Goal: Task Accomplishment & Management: Complete application form

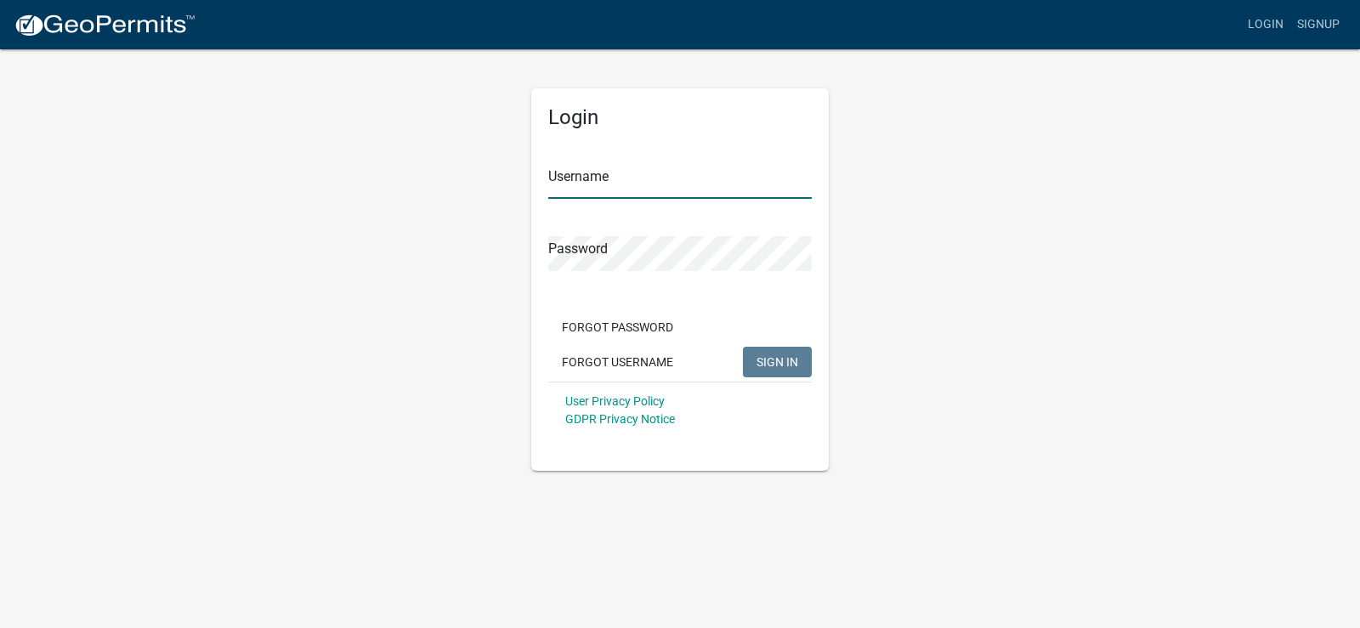
click at [641, 179] on input "Username" at bounding box center [680, 181] width 264 height 35
click at [631, 181] on input "Username" at bounding box center [680, 181] width 264 height 35
click at [609, 363] on div "Forgot Password Forgot Username SIGN IN" at bounding box center [680, 347] width 264 height 70
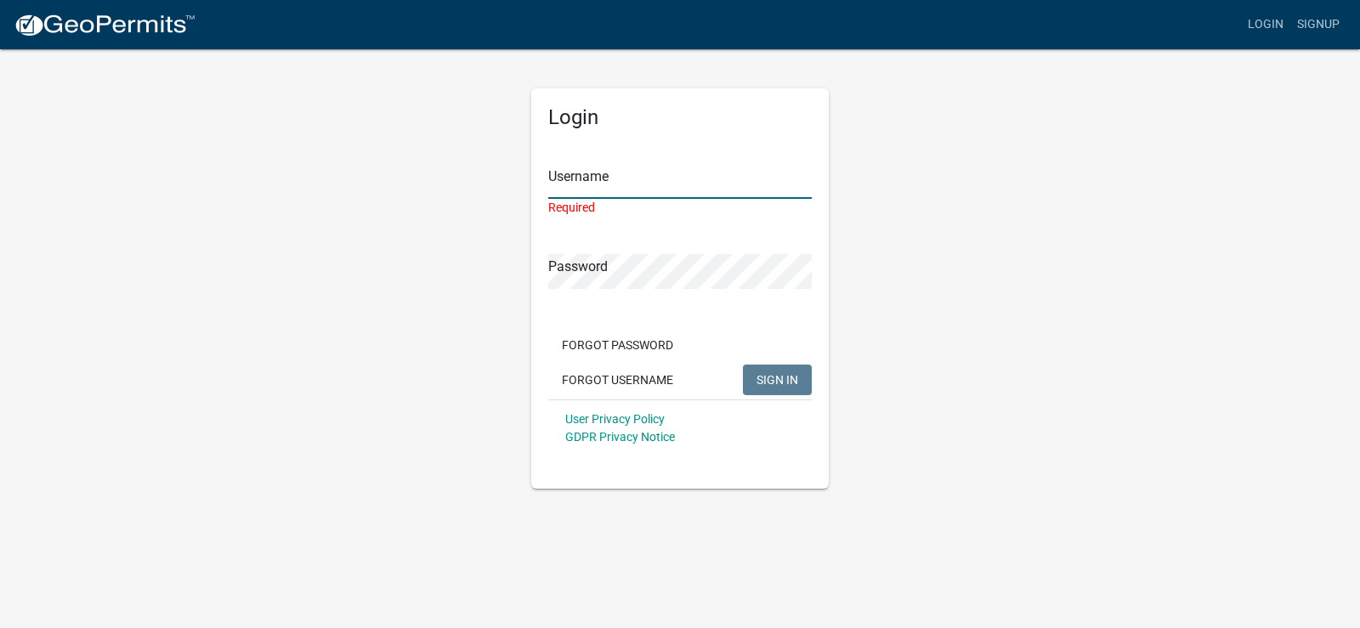
click at [599, 187] on input "Username" at bounding box center [680, 181] width 264 height 35
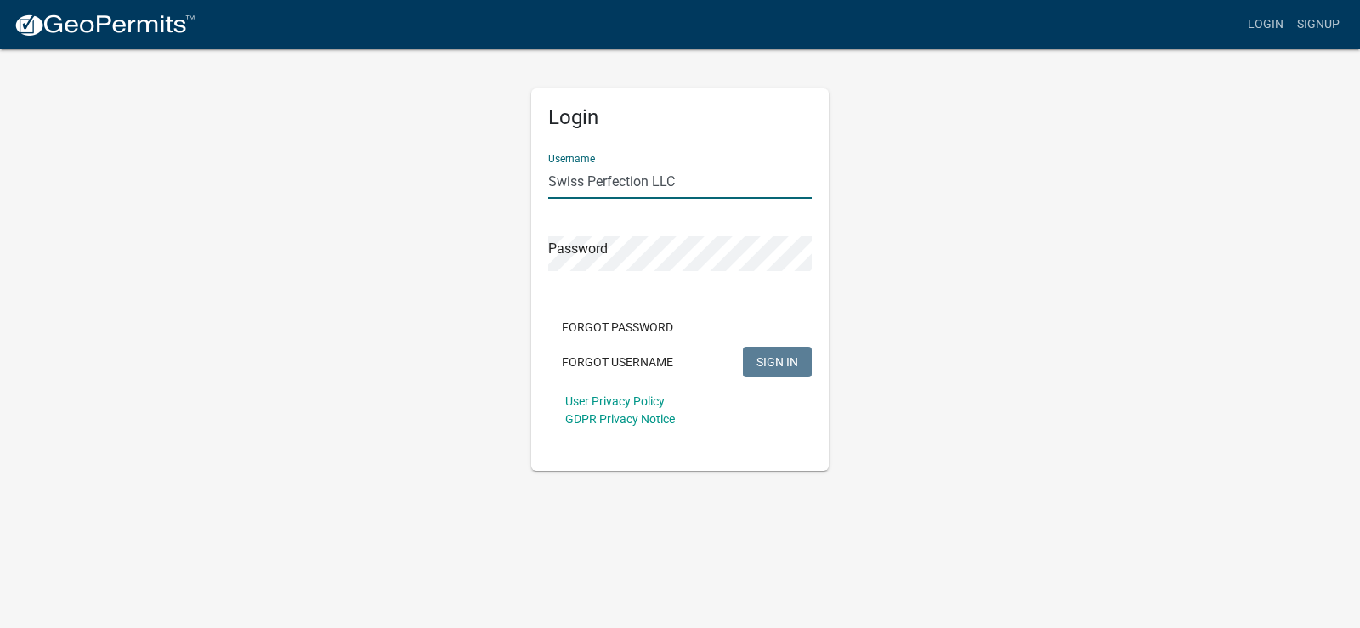
type input "Swiss Perfection LLC"
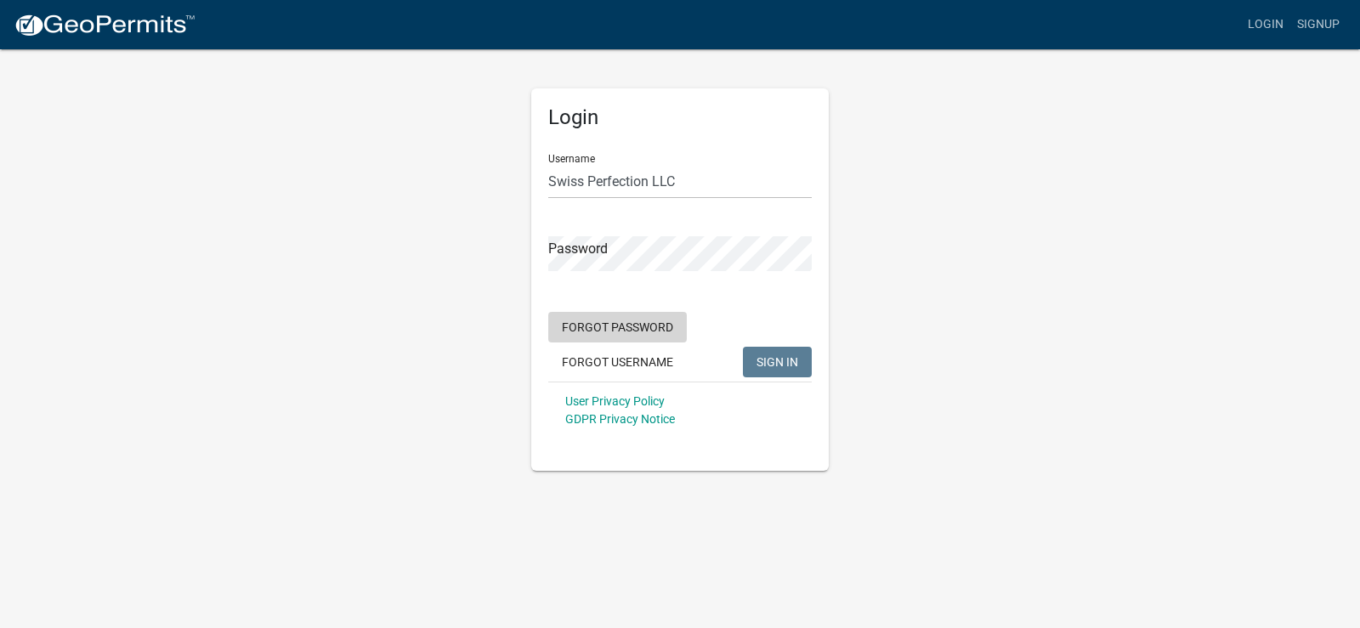
click at [618, 328] on button "Forgot Password" at bounding box center [617, 327] width 139 height 31
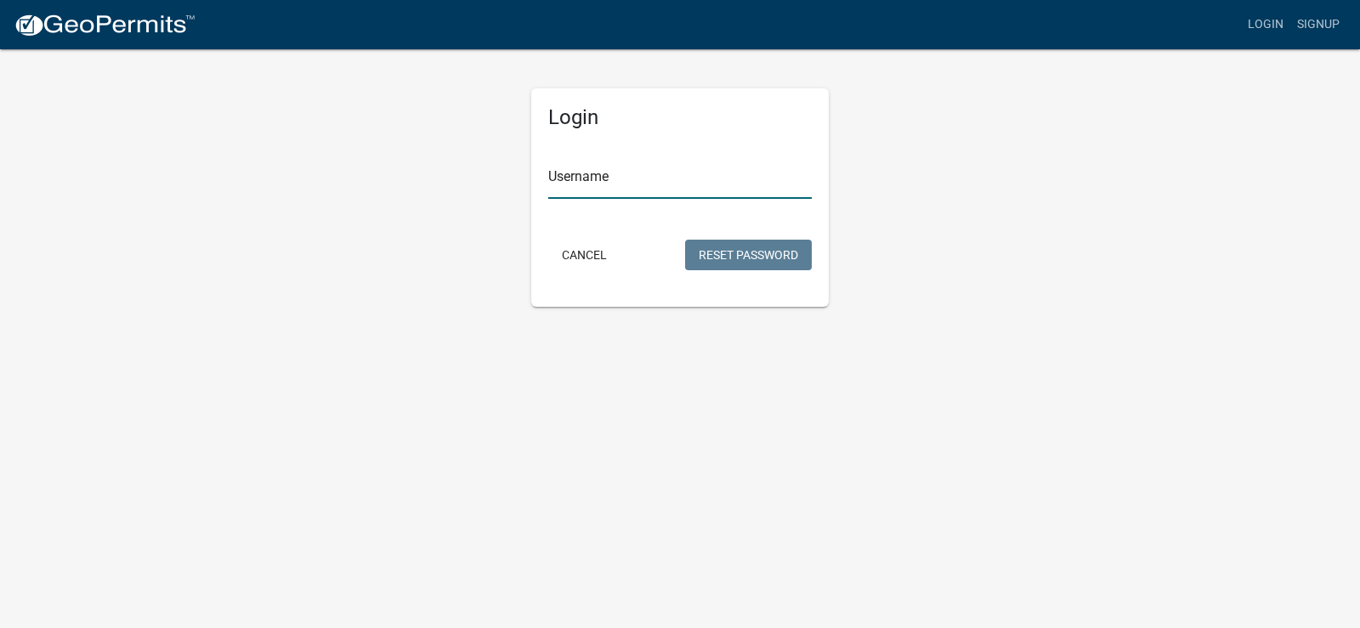
click at [639, 167] on input "Username" at bounding box center [680, 181] width 264 height 35
click at [685, 240] on button "Reset Password" at bounding box center [748, 255] width 127 height 31
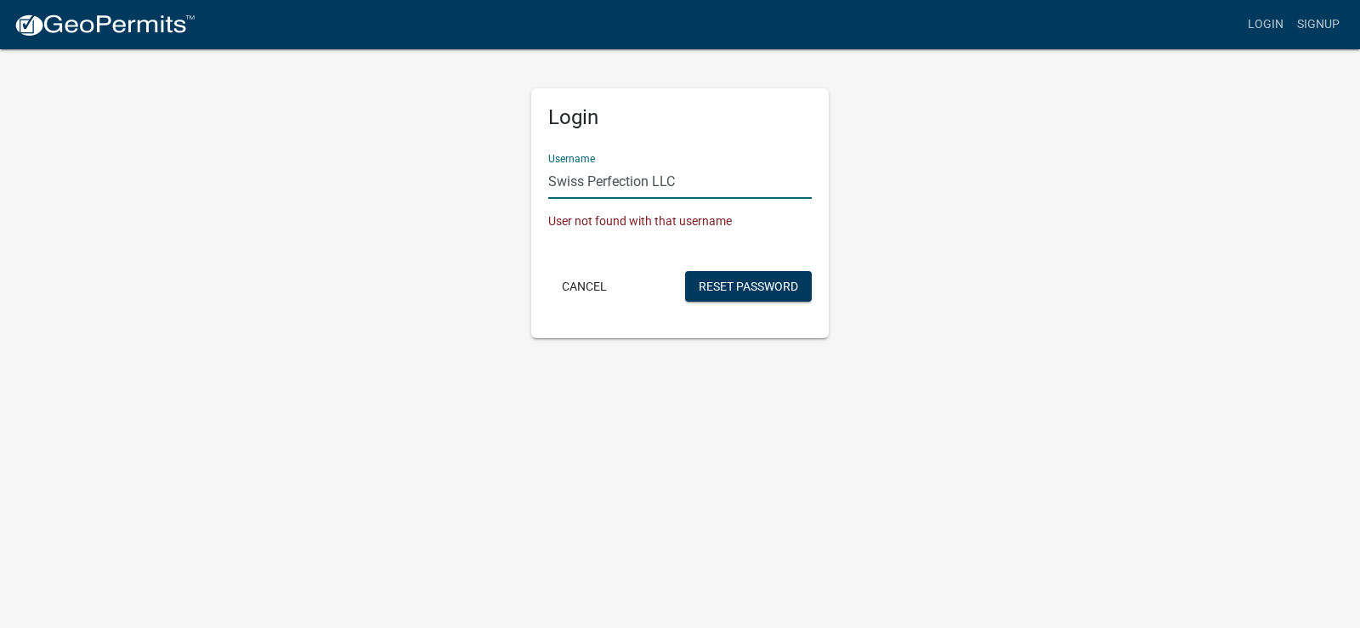
drag, startPoint x: 687, startPoint y: 182, endPoint x: 454, endPoint y: 174, distance: 233.1
click at [454, 174] on div "Login Username Swiss Perfection LLC User not found with that username Cancel Re…" at bounding box center [680, 193] width 969 height 291
type input "s"
click at [685, 271] on button "Reset Password" at bounding box center [748, 286] width 127 height 31
click at [712, 285] on button "Reset Password" at bounding box center [748, 286] width 127 height 31
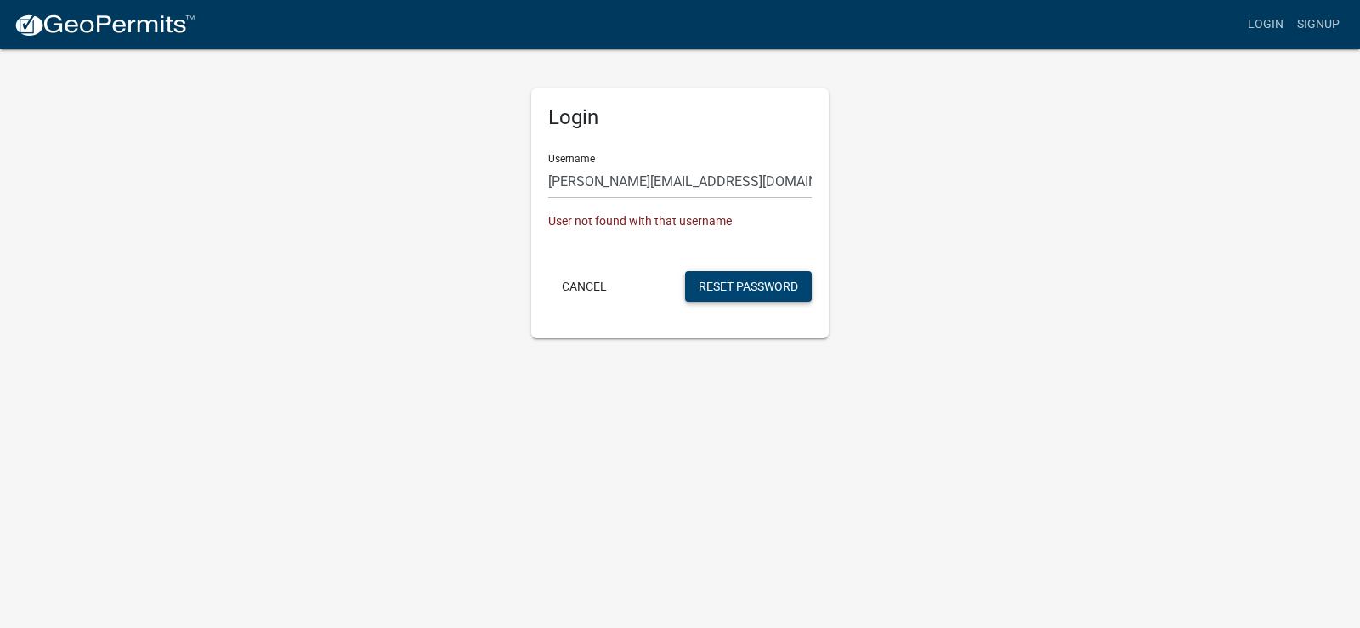
click at [735, 285] on button "Reset Password" at bounding box center [748, 286] width 127 height 31
click at [736, 168] on input "[PERSON_NAME][EMAIL_ADDRESS][DOMAIN_NAME]" at bounding box center [680, 181] width 264 height 35
drag, startPoint x: 741, startPoint y: 178, endPoint x: 529, endPoint y: 167, distance: 212.8
click at [529, 167] on div "Login Username [PERSON_NAME][EMAIL_ADDRESS][DOMAIN_NAME] User not found with th…" at bounding box center [680, 193] width 323 height 291
type input "[EMAIL_ADDRESS][DOMAIN_NAME]"
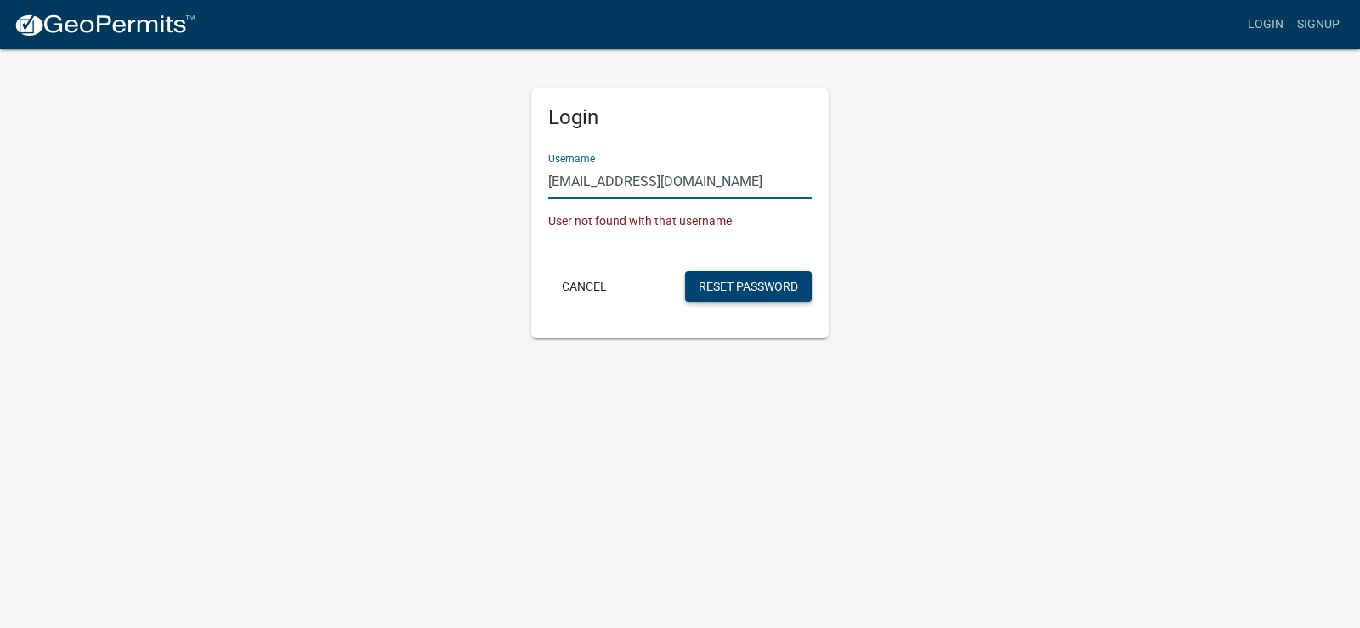
click at [744, 280] on button "Reset Password" at bounding box center [748, 286] width 127 height 31
click at [726, 281] on button "Reset Password" at bounding box center [748, 286] width 127 height 31
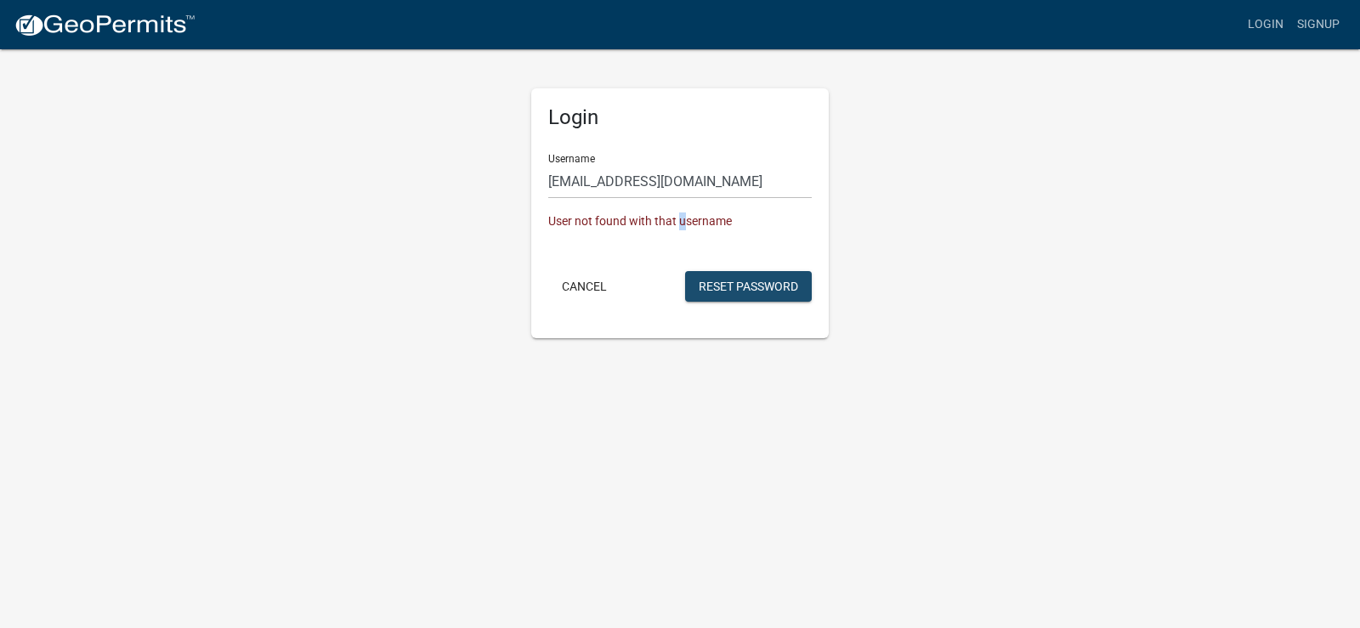
click at [681, 218] on div "User not found with that username" at bounding box center [680, 222] width 264 height 18
click at [719, 187] on input "[EMAIL_ADDRESS][DOMAIN_NAME]" at bounding box center [680, 181] width 264 height 35
click at [118, 33] on img at bounding box center [105, 26] width 182 height 26
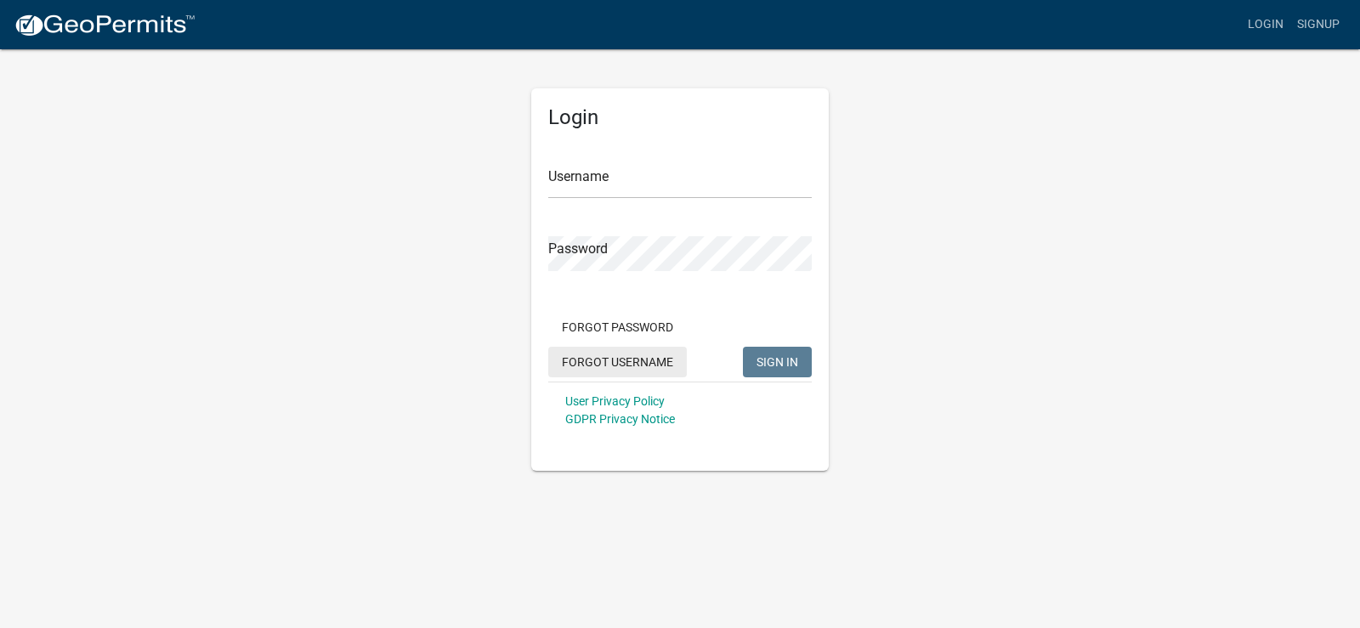
click at [592, 362] on button "Forgot Username" at bounding box center [617, 362] width 139 height 31
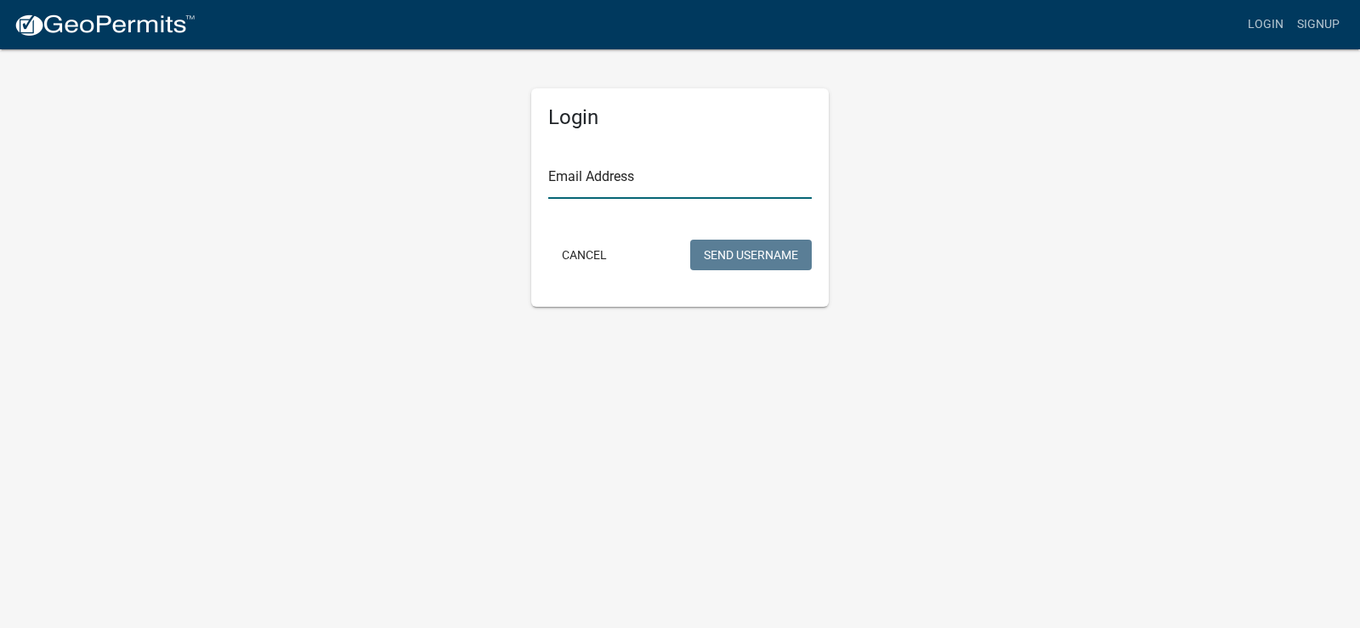
click at [658, 168] on input "Email Address" at bounding box center [680, 181] width 264 height 35
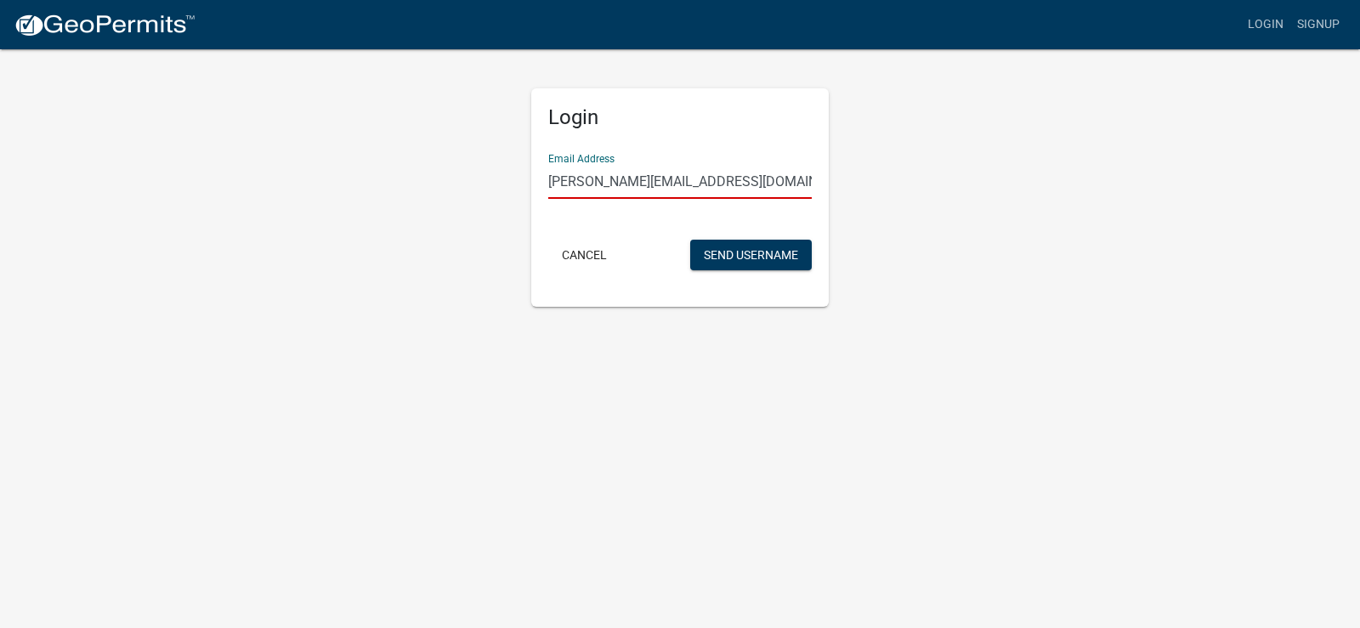
click at [690, 240] on button "Send Username" at bounding box center [751, 255] width 122 height 31
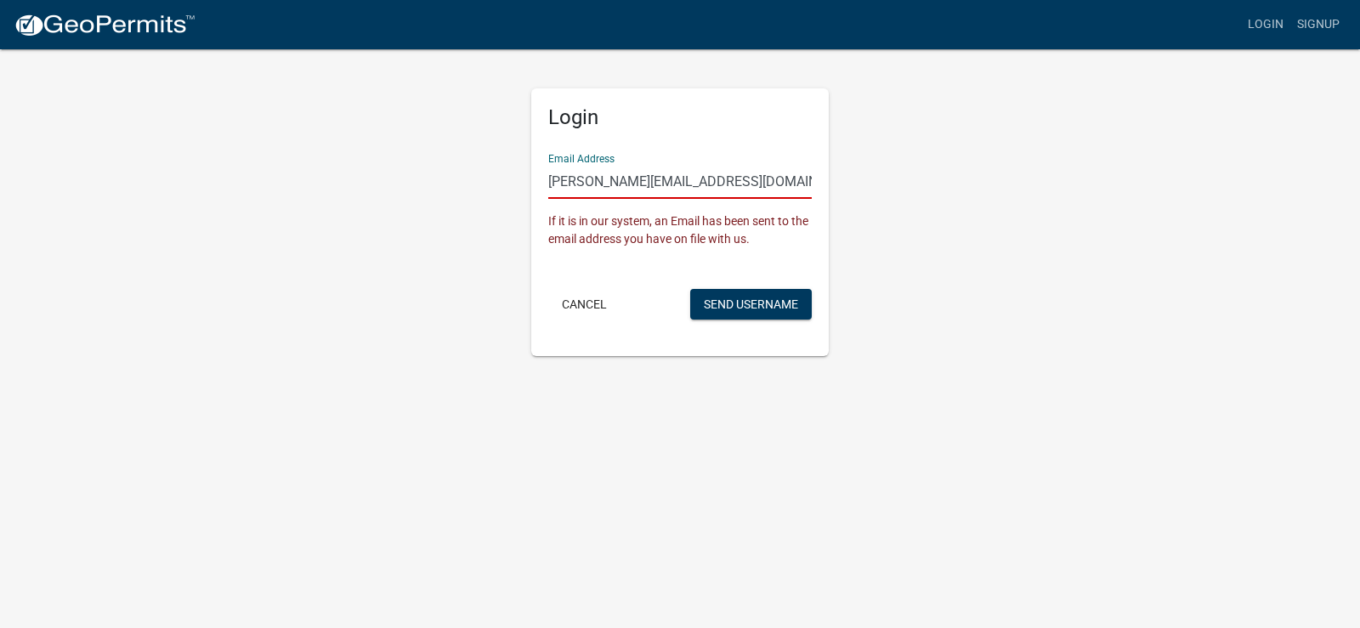
drag, startPoint x: 738, startPoint y: 184, endPoint x: 535, endPoint y: 194, distance: 203.5
click at [535, 194] on div "Login Email Address [PERSON_NAME][EMAIL_ADDRESS][DOMAIN_NAME] If it is in our s…" at bounding box center [680, 222] width 298 height 268
type input "[EMAIL_ADDRESS][DOMAIN_NAME]"
click at [690, 289] on button "Send Username" at bounding box center [751, 304] width 122 height 31
click at [726, 298] on button "Send Username" at bounding box center [751, 304] width 122 height 31
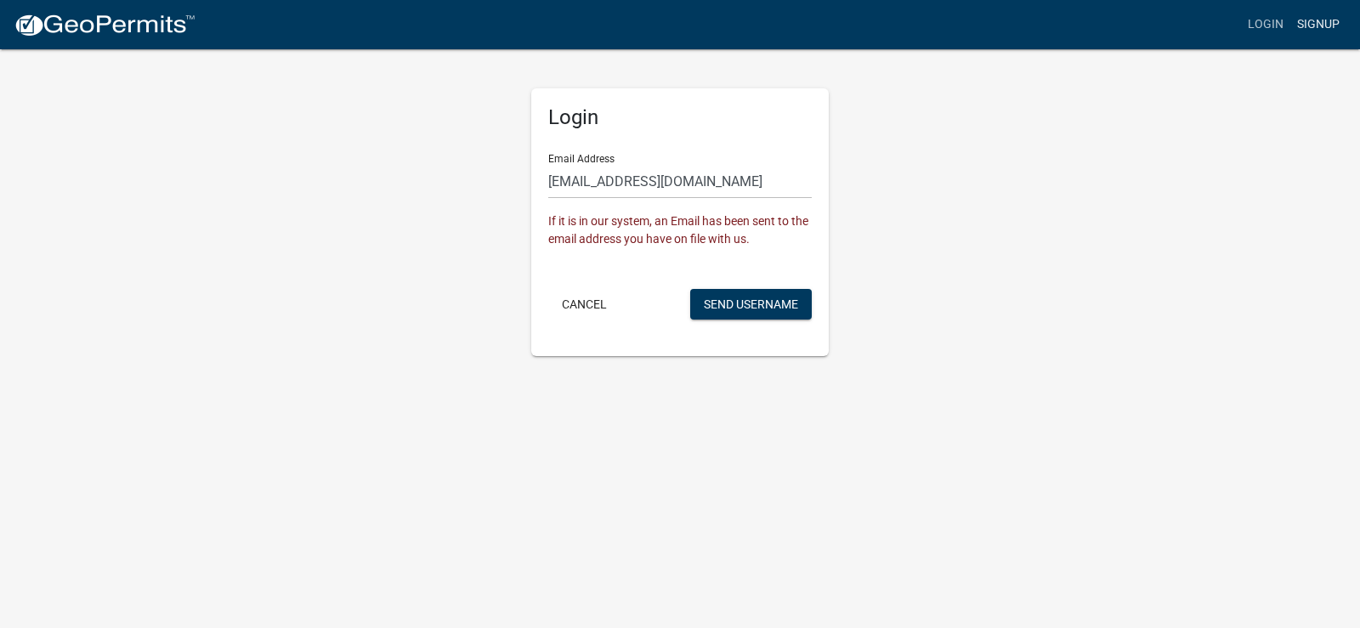
click at [1309, 30] on link "Signup" at bounding box center [1319, 25] width 56 height 32
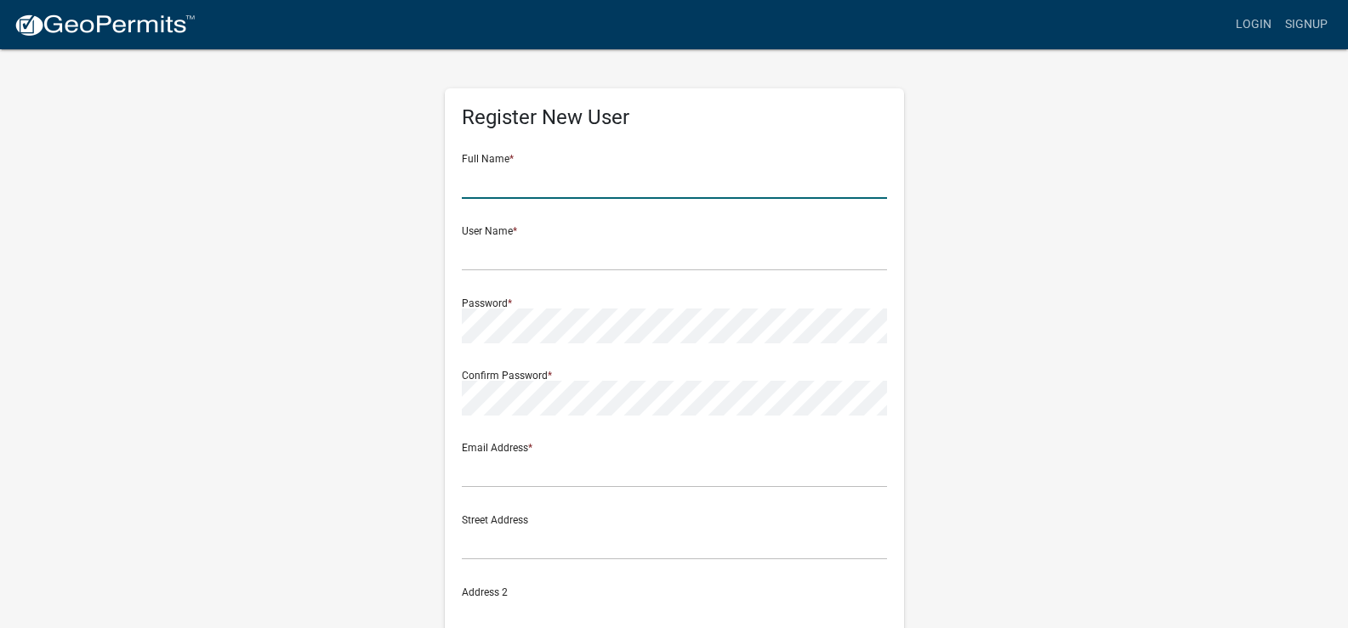
click at [565, 182] on input "text" at bounding box center [674, 181] width 425 height 35
click at [531, 185] on input "text" at bounding box center [674, 181] width 425 height 35
click at [520, 189] on input "text" at bounding box center [674, 181] width 425 height 35
click at [547, 179] on input "text" at bounding box center [674, 181] width 425 height 35
type input "Swiss Perfection"
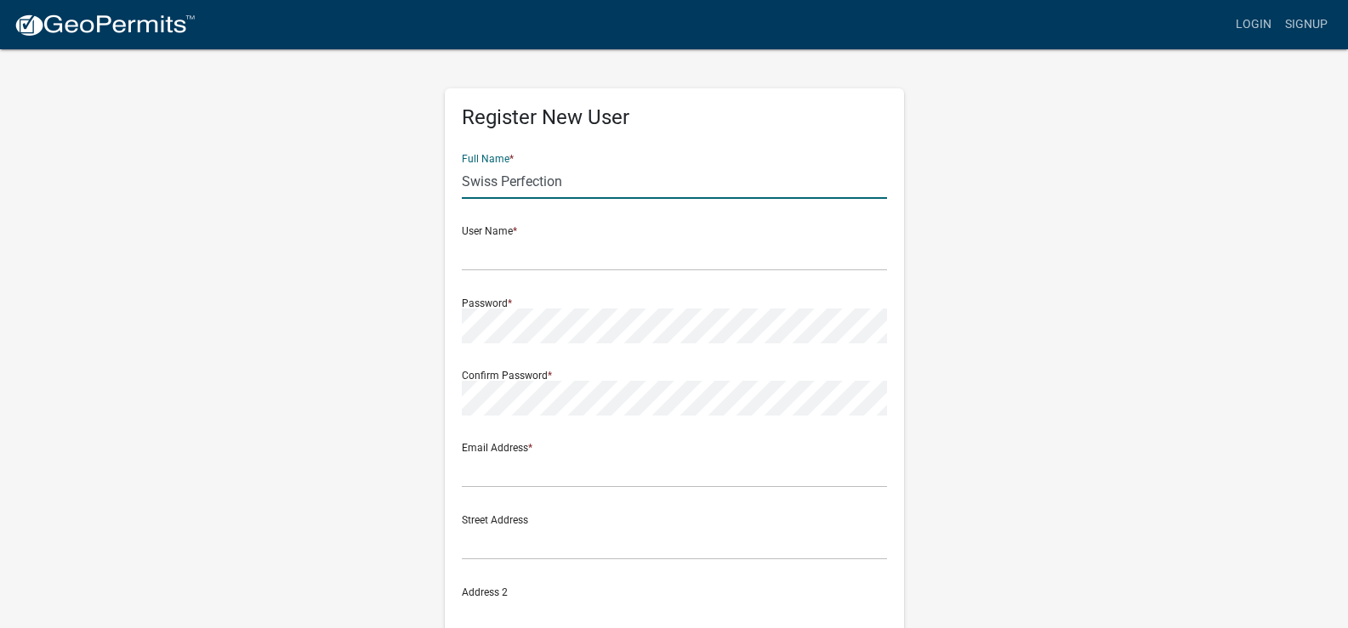
type input "[STREET_ADDRESS]"
type input "[GEOGRAPHIC_DATA]"
type input "[US_STATE]"
type input "46567"
type input "5744574457"
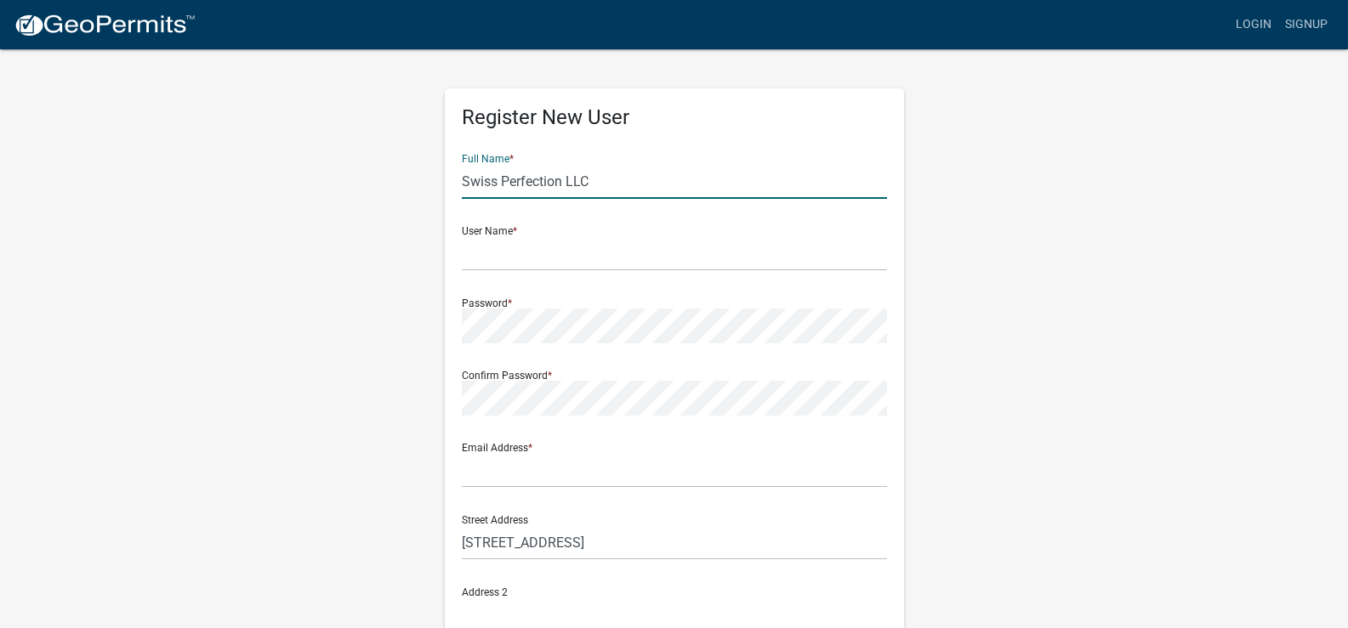
type input "Swiss Perfection LLC"
click at [515, 253] on input "text" at bounding box center [674, 253] width 425 height 35
